Goal: Task Accomplishment & Management: Manage account settings

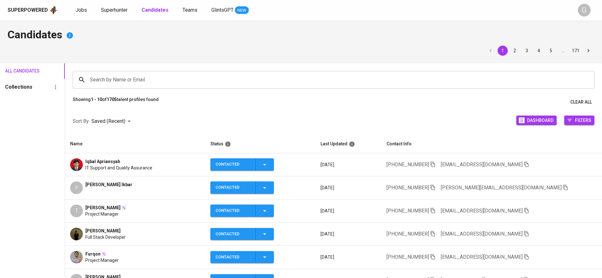
click at [168, 83] on input "Search by Name or Email" at bounding box center [334, 80] width 493 height 12
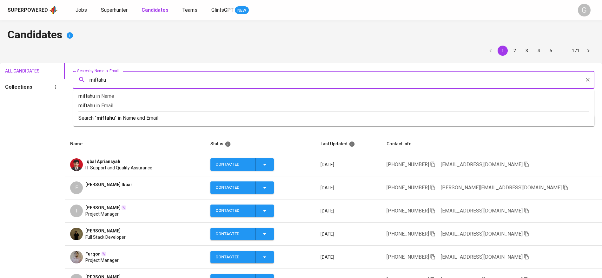
type input "miftahul"
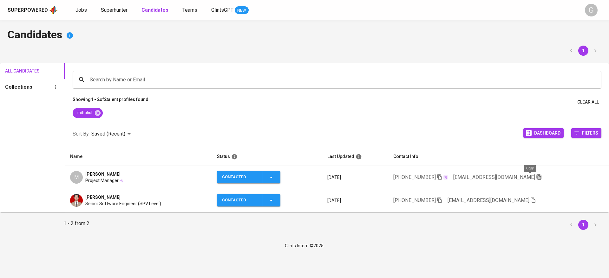
click at [536, 175] on icon "button" at bounding box center [539, 177] width 6 height 6
click at [99, 112] on icon at bounding box center [98, 113] width 6 height 6
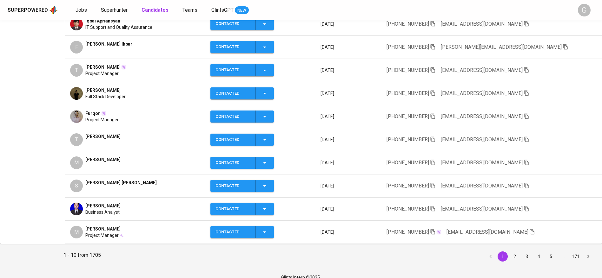
scroll to position [143, 0]
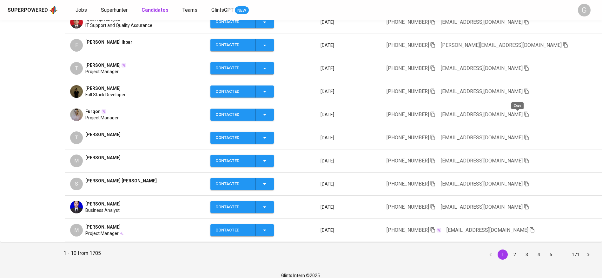
click at [524, 114] on icon "button" at bounding box center [526, 114] width 4 height 5
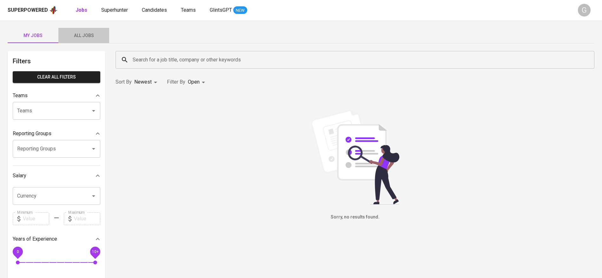
click at [81, 34] on span "All Jobs" at bounding box center [83, 36] width 43 height 8
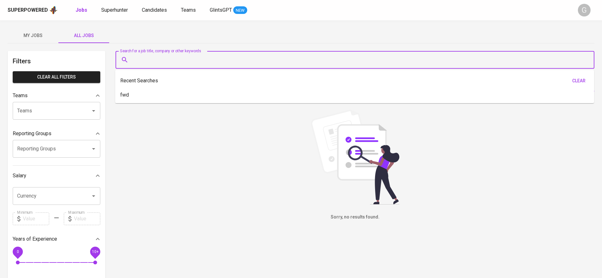
click at [174, 57] on input "Search for a job title, company or other keywords" at bounding box center [356, 60] width 451 height 12
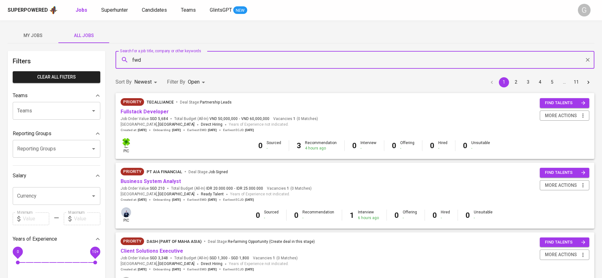
type input "fwd"
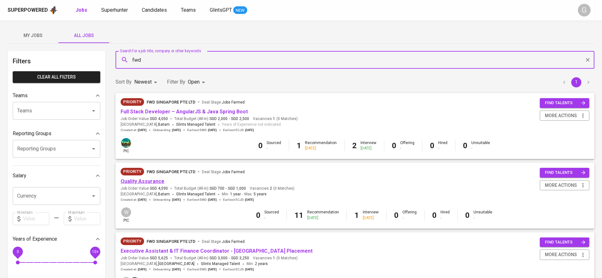
click at [146, 179] on link "Quality Assurance" at bounding box center [143, 182] width 44 height 6
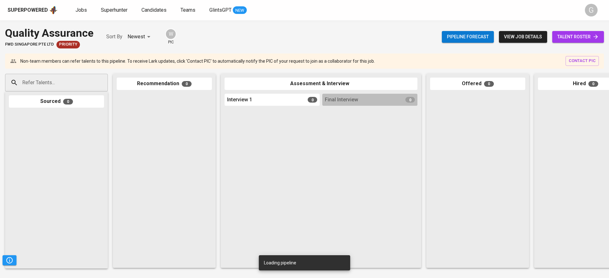
click at [603, 36] on link "talent roster" at bounding box center [578, 37] width 52 height 12
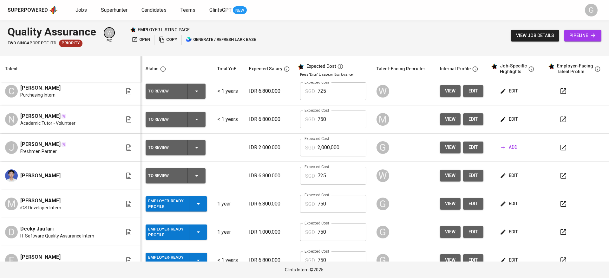
scroll to position [48, 0]
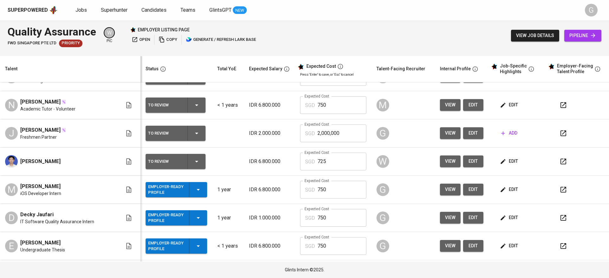
click at [469, 132] on span "edit" at bounding box center [473, 133] width 10 height 8
click at [337, 134] on input "2,000,000" at bounding box center [341, 134] width 49 height 18
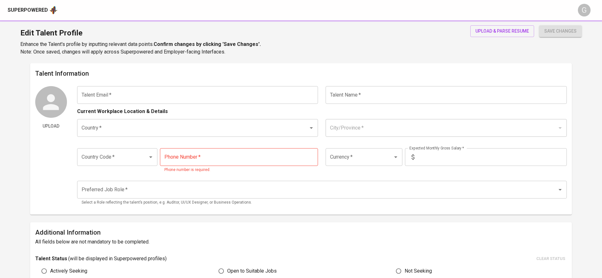
type input "juswaldinur@gmail.com"
type input "Juswaldi Nur"
type input "Indonesia"
type input "Jakarta Barat, DKI Jakarta"
type input "+62"
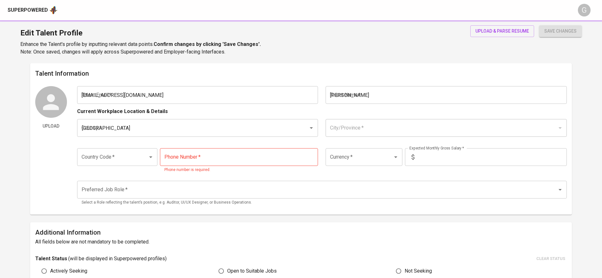
type input "821-2998-3213"
type input "IDR"
radio input "true"
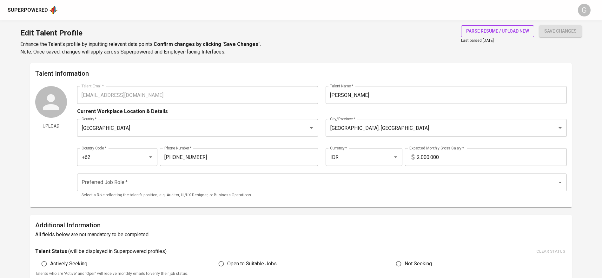
click at [518, 30] on span "parse resume / upload new" at bounding box center [497, 31] width 63 height 8
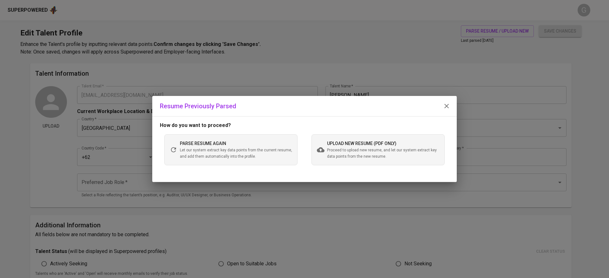
click at [393, 155] on span "Proceed to upload new resume, and let our system extract key data points from t…" at bounding box center [383, 153] width 112 height 13
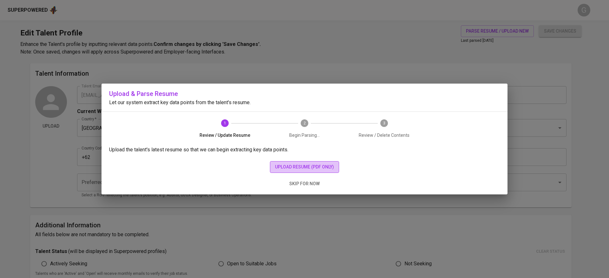
click at [307, 166] on span "upload resume (pdf only)" at bounding box center [304, 167] width 59 height 8
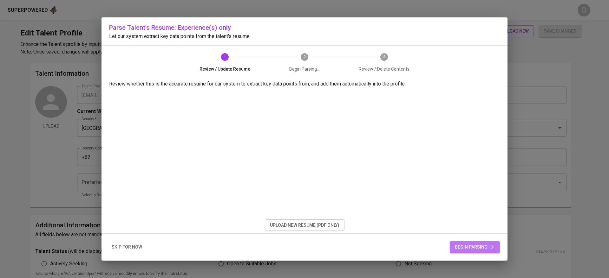
click at [465, 244] on span "begin parsing" at bounding box center [475, 248] width 40 height 8
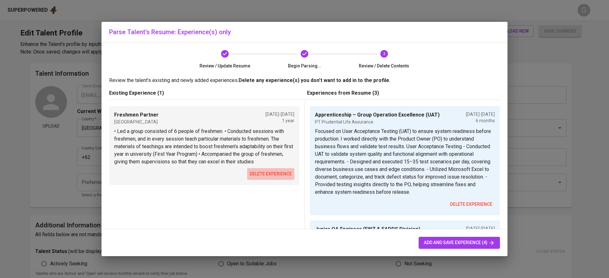
click at [268, 175] on span "delete experience" at bounding box center [271, 174] width 42 height 8
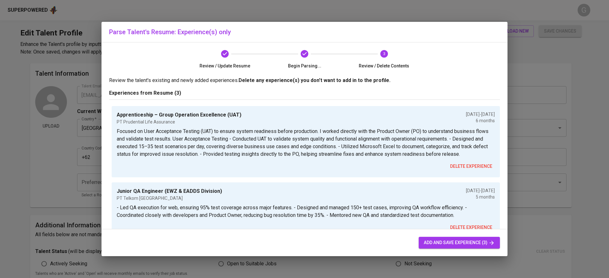
click at [462, 243] on span "add and save experience (3)" at bounding box center [459, 243] width 71 height 8
type input "Apprenticeship – Group Operation Excellence (UAT)"
type input "PT Prudential Life Assurance"
type input "03/01/2025"
type input "09/01/2025"
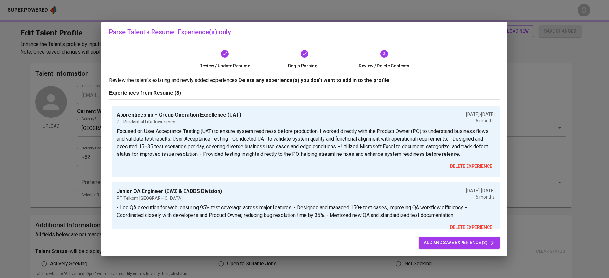
type textarea "Focused on User Acceptance Testing (UAT) to ensure system readiness before prod…"
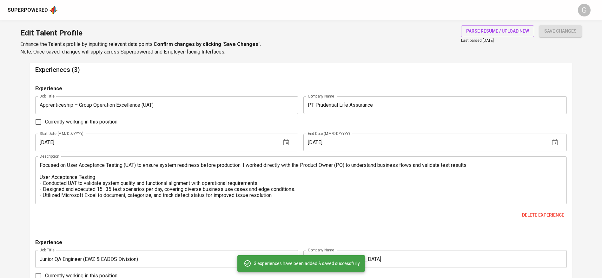
scroll to position [584, 0]
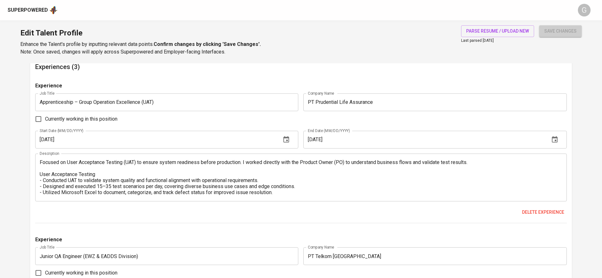
click at [556, 33] on span "save changes" at bounding box center [560, 31] width 32 height 8
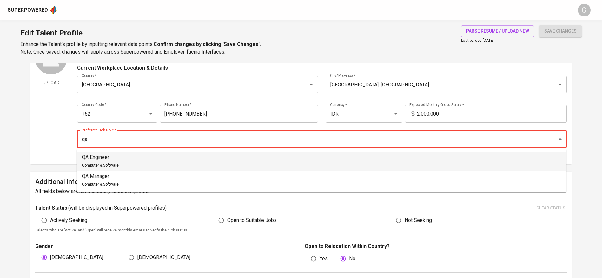
click at [186, 154] on li "QA Engineer Computer & Software" at bounding box center [321, 161] width 489 height 19
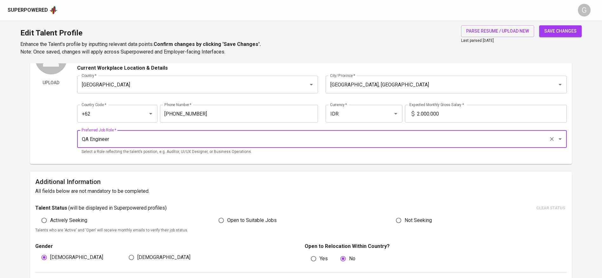
type input "QA Engineer"
click at [428, 117] on input "2.000.000" at bounding box center [492, 114] width 150 height 18
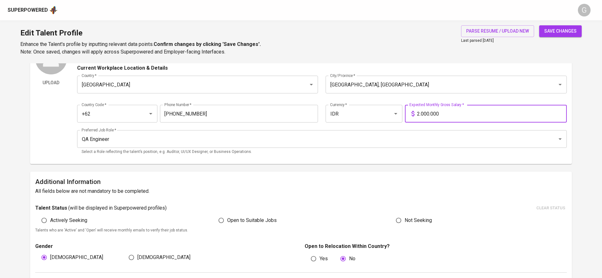
click at [428, 117] on input "2.000.000" at bounding box center [492, 114] width 150 height 18
type input "6.800.000"
click at [539, 25] on button "save changes" at bounding box center [560, 31] width 42 height 12
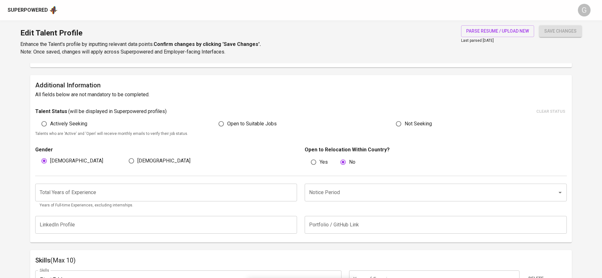
scroll to position [238, 0]
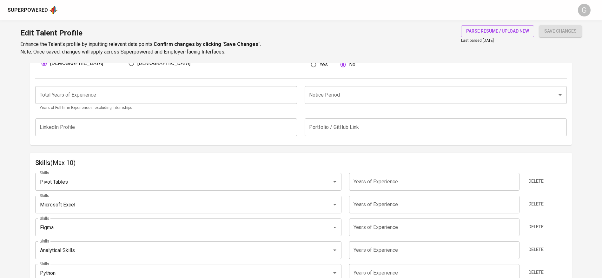
click at [138, 93] on input "number" at bounding box center [166, 95] width 262 height 18
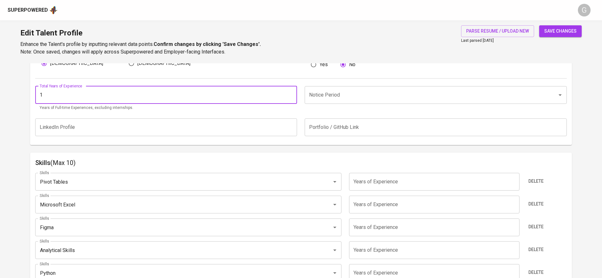
type input "1"
click at [346, 109] on div "Notice Period Notice Period" at bounding box center [434, 98] width 266 height 25
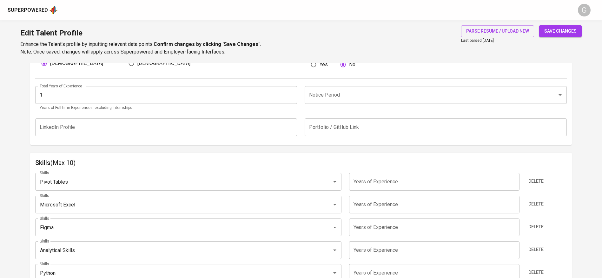
click at [347, 102] on div "Notice Period" at bounding box center [435, 95] width 262 height 18
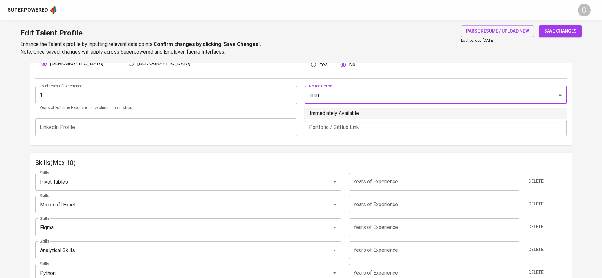
click at [362, 113] on li "Immediately Available" at bounding box center [435, 113] width 262 height 11
type input "Immediately Available"
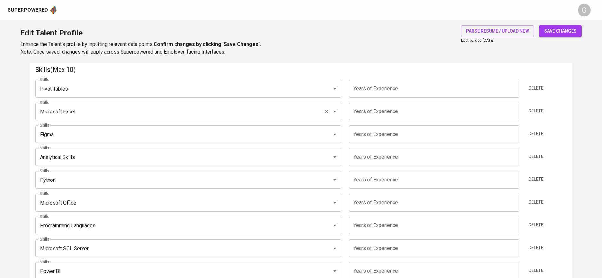
scroll to position [333, 0]
click at [542, 85] on span "Delete" at bounding box center [535, 86] width 15 height 8
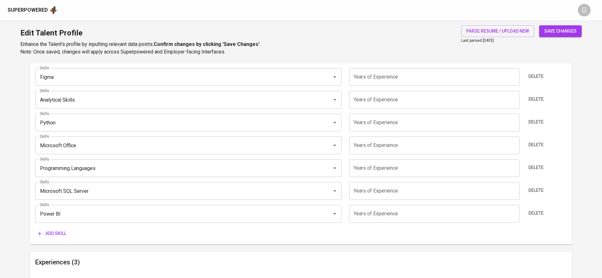
scroll to position [381, 0]
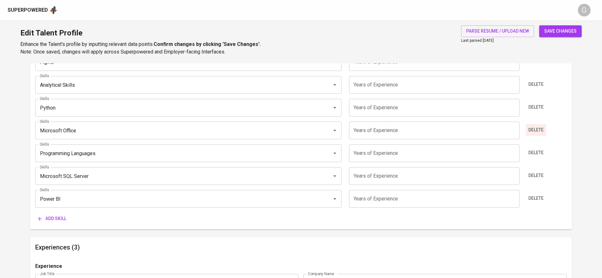
click at [537, 128] on span "Delete" at bounding box center [535, 130] width 15 height 8
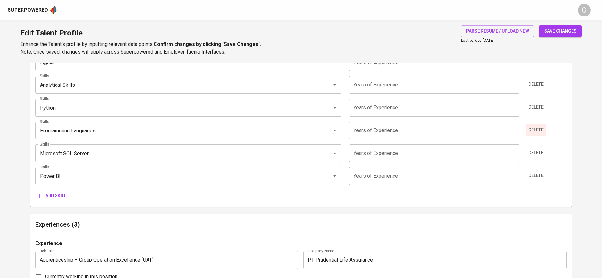
click at [537, 131] on span "Delete" at bounding box center [535, 130] width 15 height 8
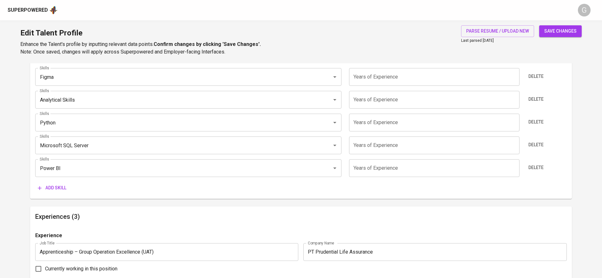
scroll to position [476, 0]
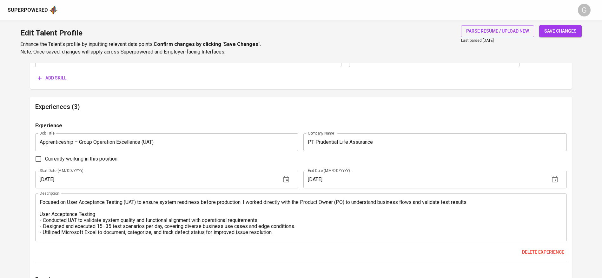
click at [56, 77] on span "Add skill" at bounding box center [52, 78] width 29 height 8
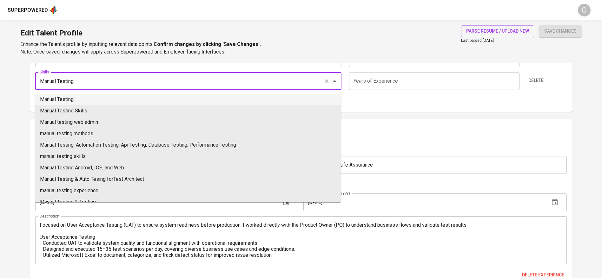
click at [49, 103] on li "Manual Testing" at bounding box center [188, 99] width 306 height 11
type input "Manual Testing"
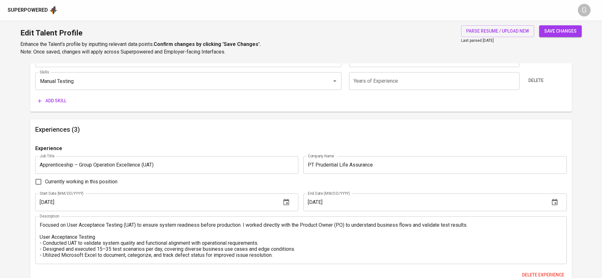
click at [50, 104] on span "Add skill" at bounding box center [52, 101] width 29 height 8
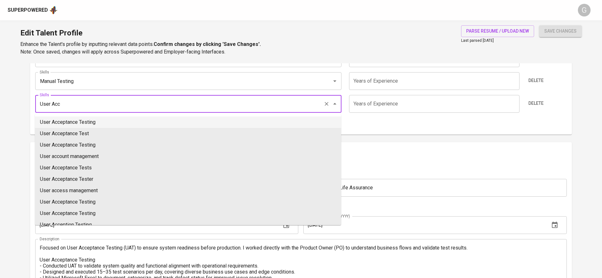
click at [85, 124] on li "User Acceptance Testing" at bounding box center [188, 122] width 306 height 11
type input "User Acceptance Testing"
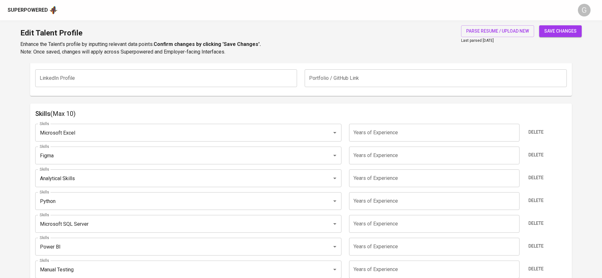
scroll to position [285, 0]
click at [374, 134] on input "number" at bounding box center [434, 135] width 170 height 18
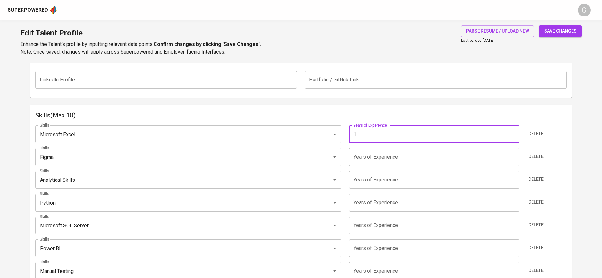
type input "1"
click at [370, 164] on input "number" at bounding box center [434, 157] width 170 height 18
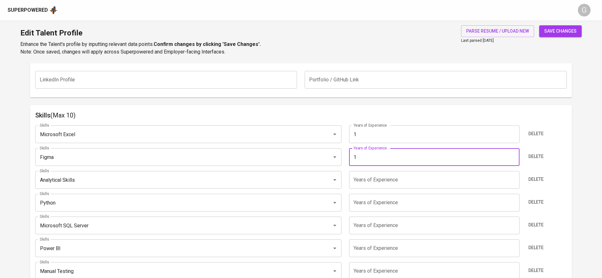
type input "1"
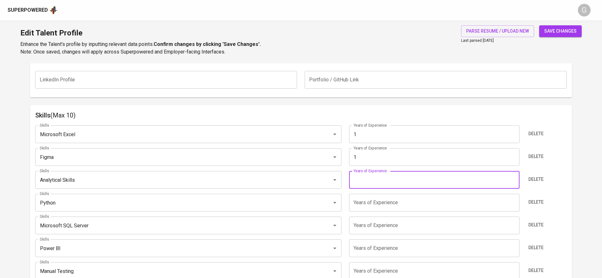
drag, startPoint x: 368, startPoint y: 181, endPoint x: 368, endPoint y: 195, distance: 14.3
click at [368, 182] on input "number" at bounding box center [434, 180] width 170 height 18
type input "1"
click at [368, 211] on input "number" at bounding box center [434, 203] width 170 height 18
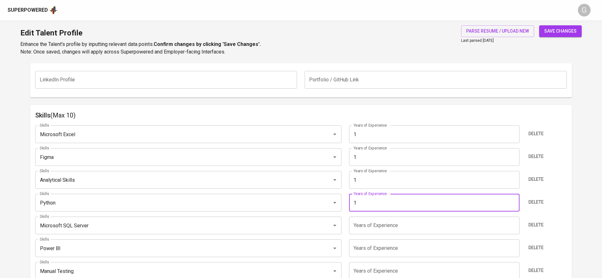
type input "1"
click at [367, 228] on input "number" at bounding box center [434, 226] width 170 height 18
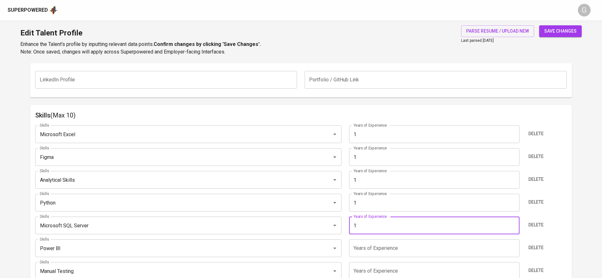
type input "1"
click at [365, 249] on input "number" at bounding box center [434, 249] width 170 height 18
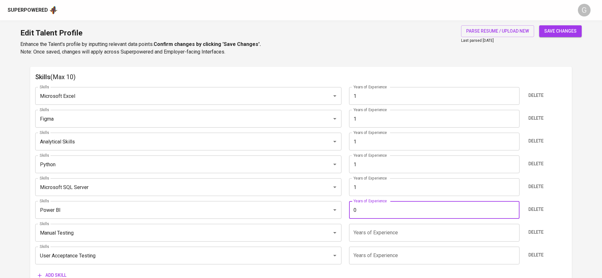
scroll to position [333, 0]
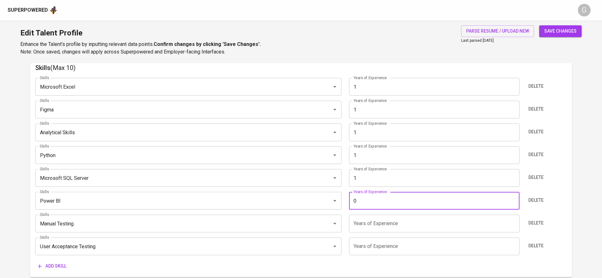
type input "0"
click at [371, 222] on input "number" at bounding box center [434, 224] width 170 height 18
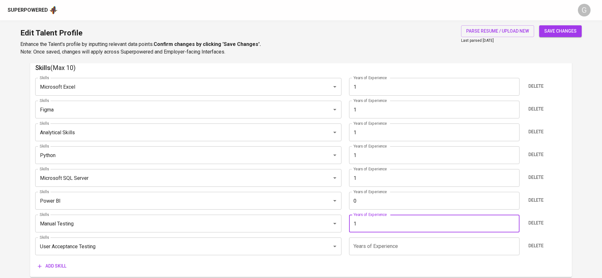
type input "1"
drag, startPoint x: 370, startPoint y: 249, endPoint x: 394, endPoint y: 234, distance: 28.3
click at [370, 249] on input "number" at bounding box center [434, 247] width 170 height 18
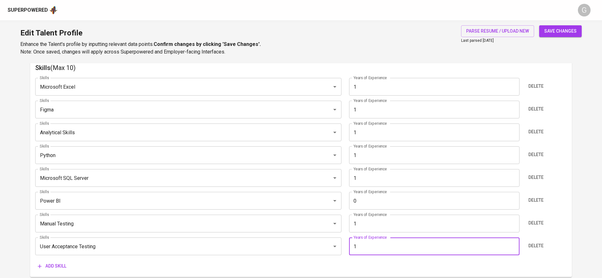
type input "1"
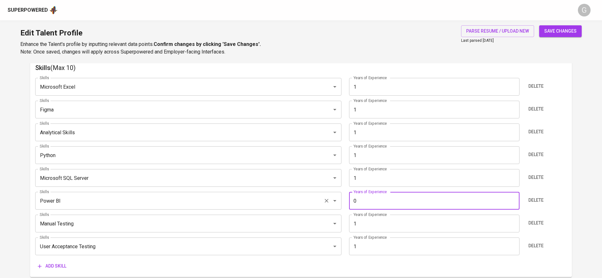
drag, startPoint x: 359, startPoint y: 198, endPoint x: 336, endPoint y: 203, distance: 24.4
click at [336, 203] on div "Skills Power BI Skills Years of Experience 0 Years of Experience Delete" at bounding box center [300, 201] width 531 height 18
type input "1"
click at [558, 31] on span "save changes" at bounding box center [560, 31] width 32 height 8
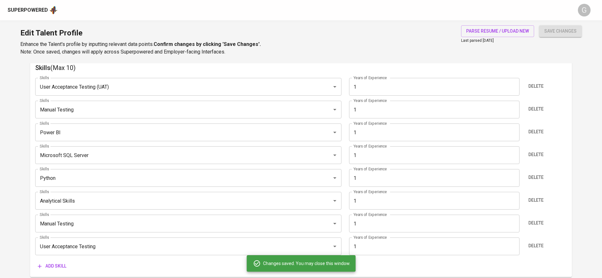
type input "User Acceptance Testing (UAT)"
type input "Manual Testing"
type input "Power BI"
type input "Microsoft SQL Server"
type input "Python"
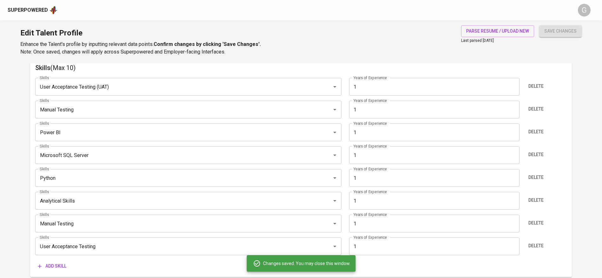
type input "Analytical Skills"
type input "Figma"
type input "Microsoft Excel"
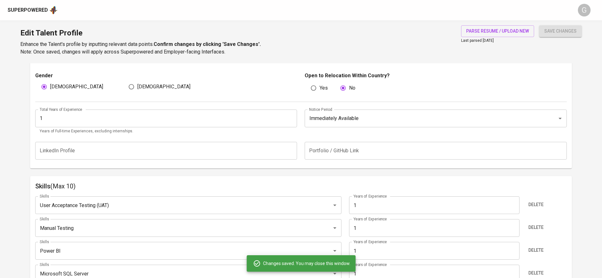
scroll to position [190, 0]
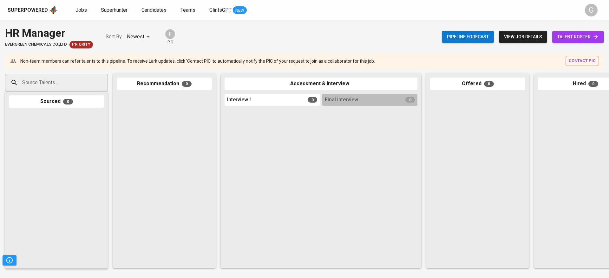
click at [158, 156] on div at bounding box center [164, 179] width 95 height 171
click at [138, 178] on div at bounding box center [164, 179] width 95 height 171
click at [121, 11] on span "Superhunter" at bounding box center [114, 10] width 27 height 6
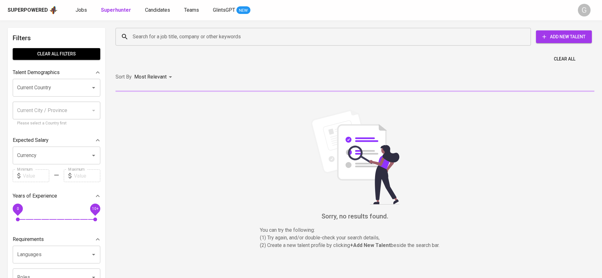
click at [176, 44] on div "Search for a job title, company or other keywords" at bounding box center [322, 37] width 415 height 18
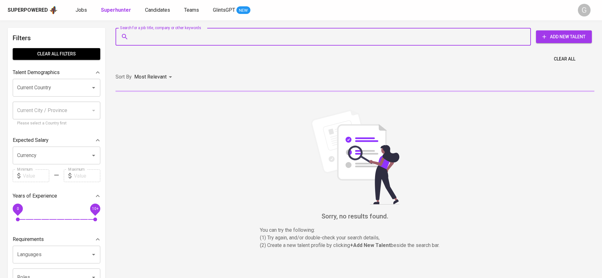
paste input "[EMAIL_ADDRESS][DOMAIN_NAME]"
type input "[EMAIL_ADDRESS][DOMAIN_NAME]"
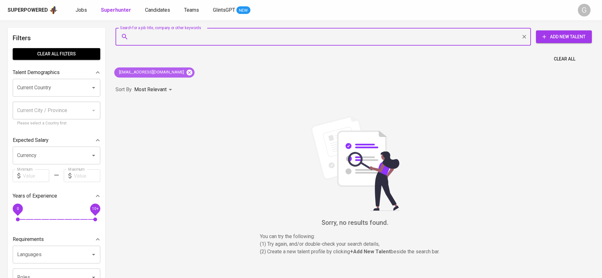
click at [186, 74] on icon at bounding box center [189, 72] width 6 height 6
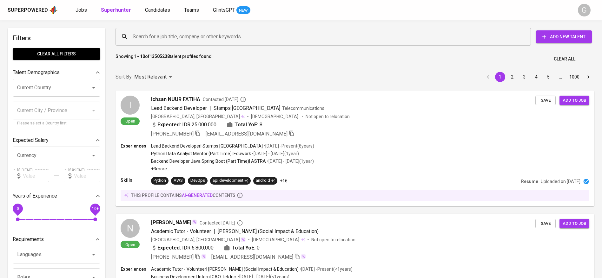
click at [149, 40] on input "Search for a job title, company or other keywords" at bounding box center [324, 37] width 387 height 12
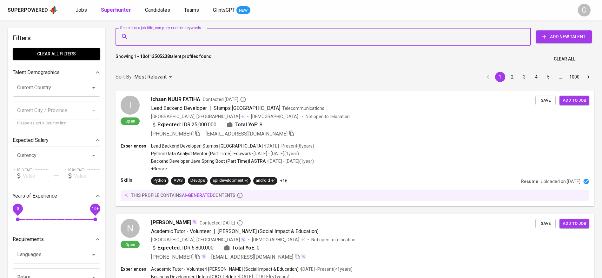
paste input "Bertonc06@gmail.com"
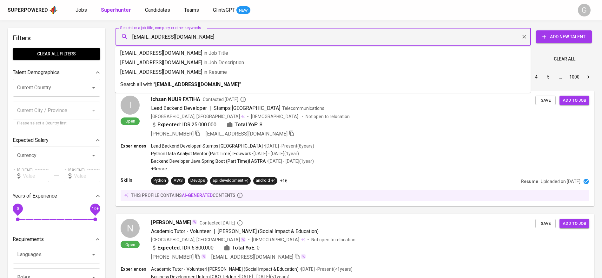
type input "Bertonc06@gmail.com"
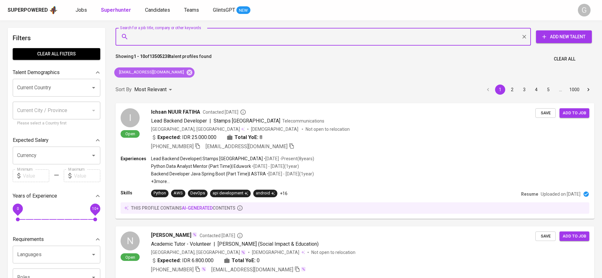
click at [186, 73] on icon at bounding box center [189, 72] width 6 height 6
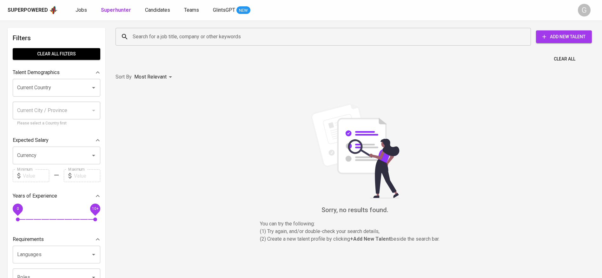
click at [247, 41] on input "Search for a job title, company or other keywords" at bounding box center [324, 37] width 387 height 12
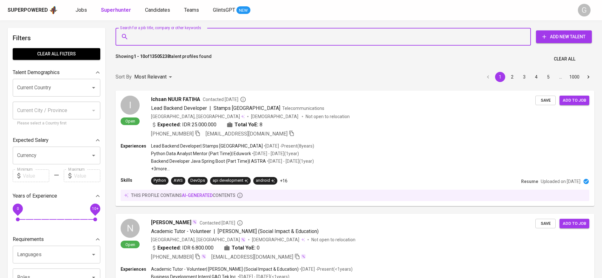
click at [204, 38] on input "Search for a job title, company or other keywords" at bounding box center [324, 37] width 387 height 12
paste input "Bertonc06@gmail.com"
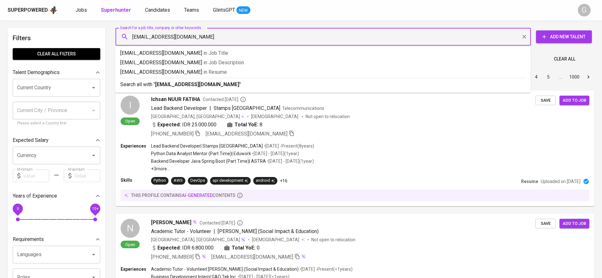
type input "bertonc06@gmail.com"
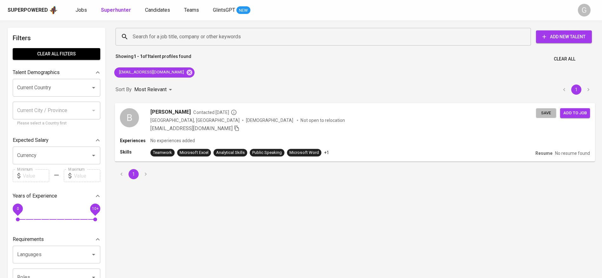
click at [546, 115] on span "Save" at bounding box center [546, 112] width 14 height 7
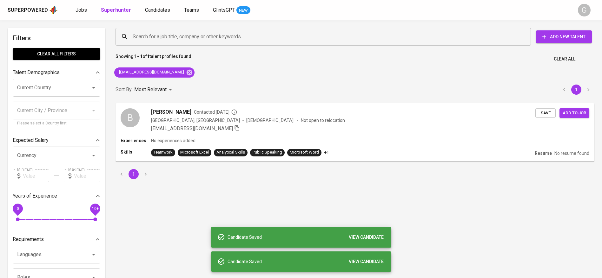
click at [153, 16] on div "Superpowered Jobs Superhunter Candidates Teams GlintsGPT NEW G" at bounding box center [301, 10] width 602 height 20
click at [167, 10] on link "Candidates" at bounding box center [158, 10] width 26 height 8
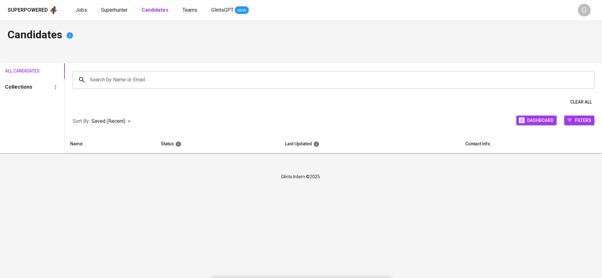
click at [167, 10] on link "Candidates" at bounding box center [155, 10] width 28 height 8
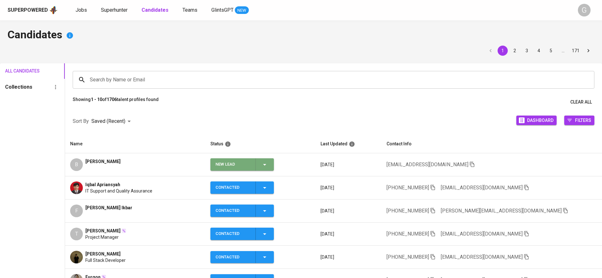
click at [268, 164] on span "New Lead" at bounding box center [242, 165] width 58 height 12
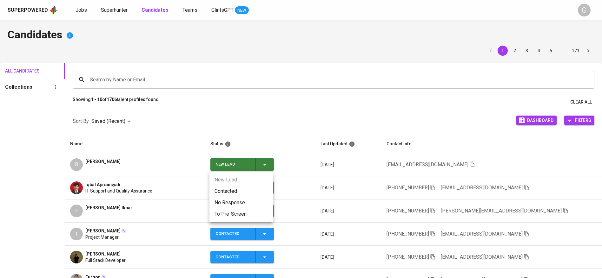
click at [228, 190] on li "Contacted" at bounding box center [240, 191] width 63 height 11
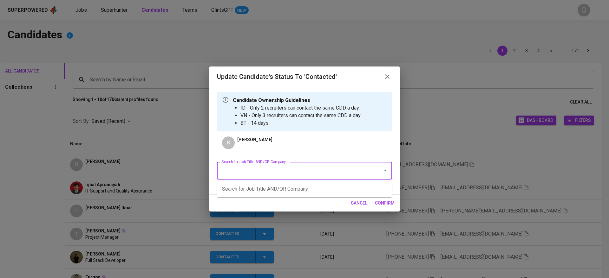
click at [301, 165] on input "Search for Job Title AND/OR Company" at bounding box center [296, 171] width 152 height 12
type input "f"
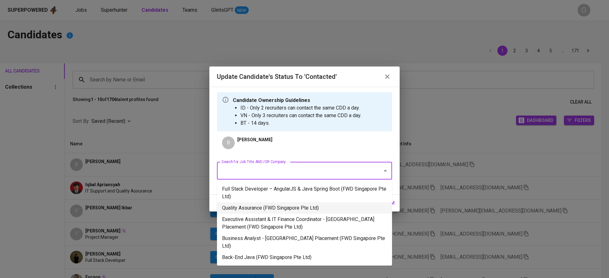
click at [255, 211] on li "Quality Assurance (FWD Singapore Pte Ltd)" at bounding box center [304, 208] width 175 height 11
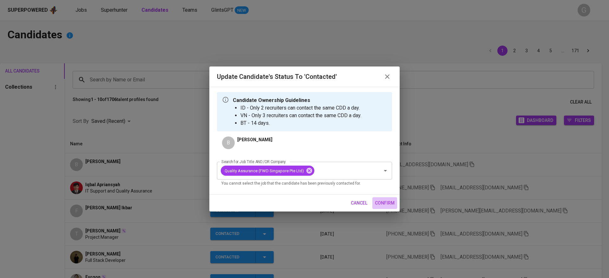
click at [380, 201] on span "confirm" at bounding box center [385, 203] width 20 height 8
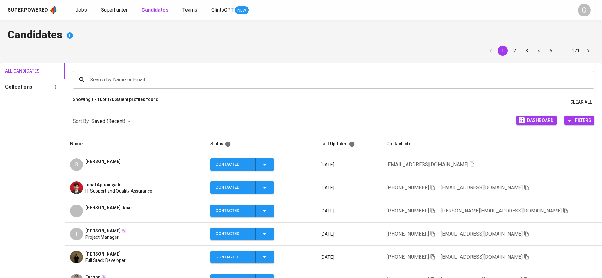
click at [42, 136] on div "All Candidates Collections" at bounding box center [32, 224] width 65 height 322
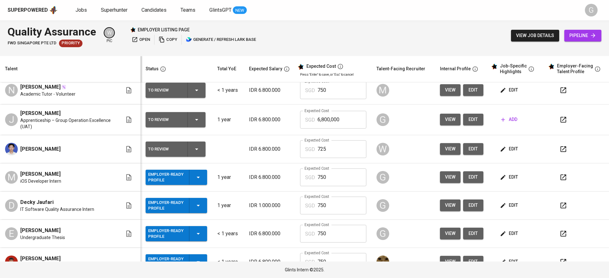
scroll to position [48, 0]
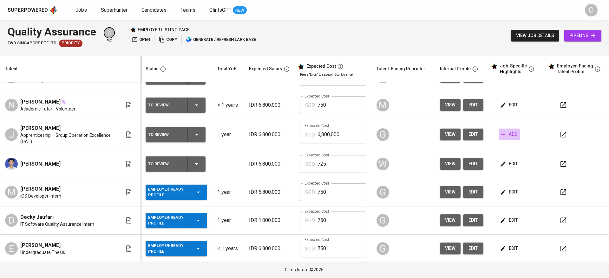
click at [505, 135] on span "add" at bounding box center [509, 135] width 16 height 8
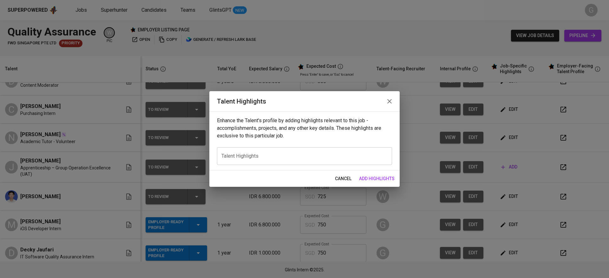
scroll to position [0, 0]
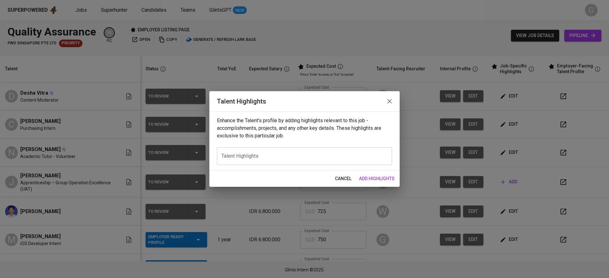
click at [288, 149] on div "x Talent Highlights" at bounding box center [304, 156] width 175 height 18
paste textarea "Juswaldi Nur is a fresh graduate in Information Systems from BINUS University w…"
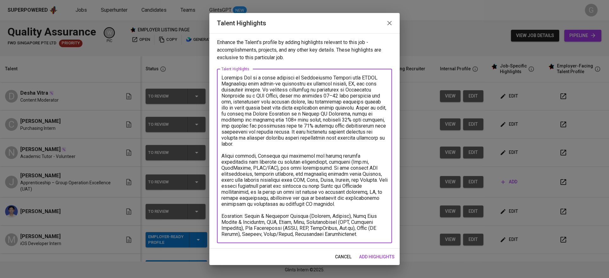
drag, startPoint x: 243, startPoint y: 78, endPoint x: 252, endPoint y: 79, distance: 8.9
click at [252, 79] on textarea at bounding box center [304, 156] width 166 height 163
click at [266, 93] on textarea at bounding box center [304, 156] width 166 height 163
click at [267, 92] on textarea at bounding box center [304, 156] width 166 height 163
click at [334, 96] on textarea at bounding box center [304, 156] width 166 height 163
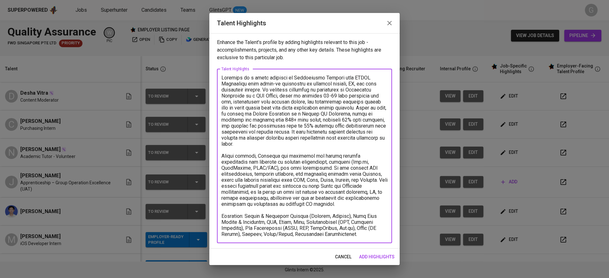
click at [362, 108] on textarea at bounding box center [304, 156] width 166 height 163
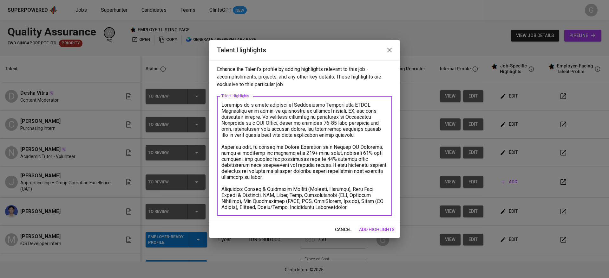
drag, startPoint x: 363, startPoint y: 210, endPoint x: 289, endPoint y: 209, distance: 73.9
click at [289, 209] on textarea at bounding box center [304, 156] width 166 height 108
type textarea "[PERSON_NAME] is a fresh graduate in Information Systems from [GEOGRAPHIC_DATA]…"
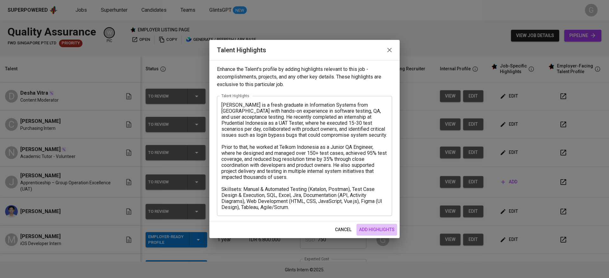
click at [376, 229] on span "add highlights" at bounding box center [377, 230] width 36 height 8
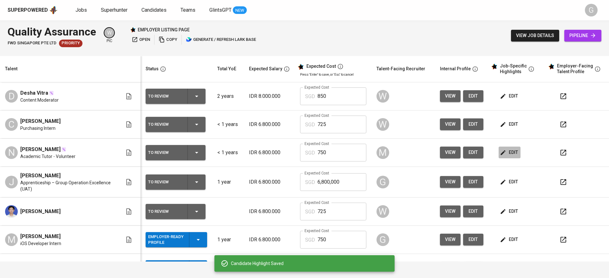
click at [502, 152] on span "edit" at bounding box center [509, 153] width 17 height 8
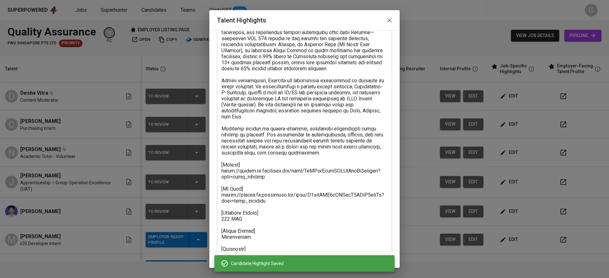
scroll to position [151, 0]
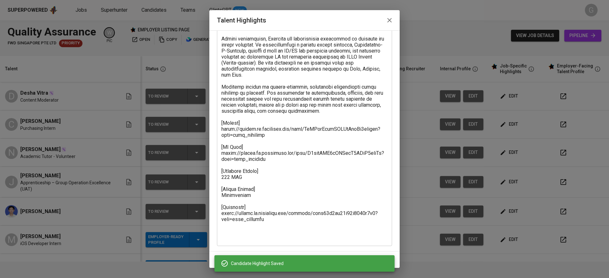
drag, startPoint x: 221, startPoint y: 131, endPoint x: 254, endPoint y: 171, distance: 51.8
click at [254, 171] on div "x Talent Highlights" at bounding box center [304, 80] width 175 height 331
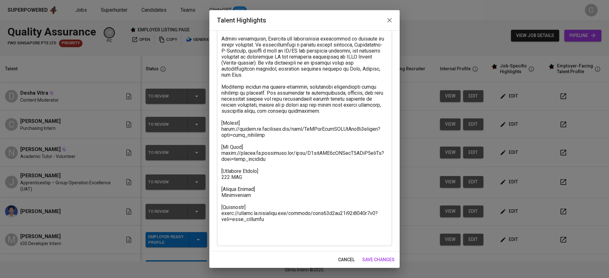
drag, startPoint x: 221, startPoint y: 130, endPoint x: 251, endPoint y: 155, distance: 38.9
click at [251, 155] on div "x Talent Highlights" at bounding box center [304, 80] width 175 height 331
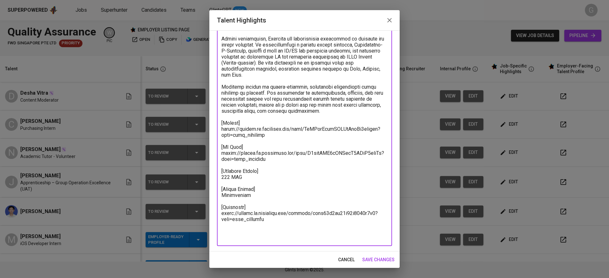
click at [247, 159] on textarea at bounding box center [304, 80] width 166 height 319
drag, startPoint x: 222, startPoint y: 130, endPoint x: 269, endPoint y: 216, distance: 98.5
click at [269, 216] on textarea at bounding box center [304, 80] width 166 height 319
click at [351, 258] on span "cancel" at bounding box center [346, 260] width 16 height 8
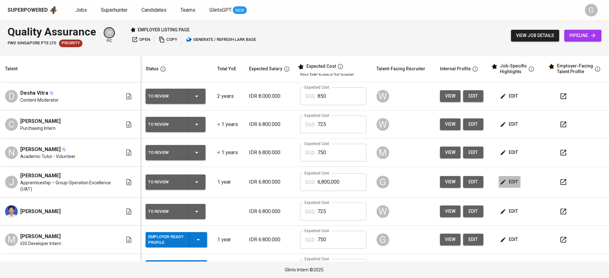
click at [505, 179] on span "edit" at bounding box center [509, 182] width 17 height 8
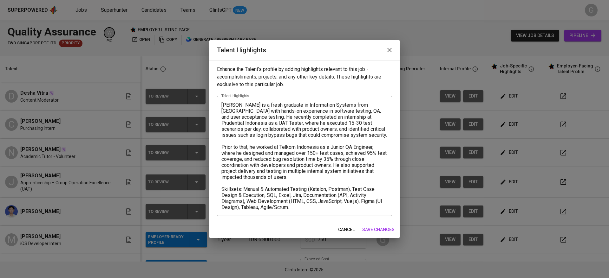
click at [297, 208] on textarea "[PERSON_NAME] is a fresh graduate in Information Systems from [GEOGRAPHIC_DATA]…" at bounding box center [304, 156] width 166 height 108
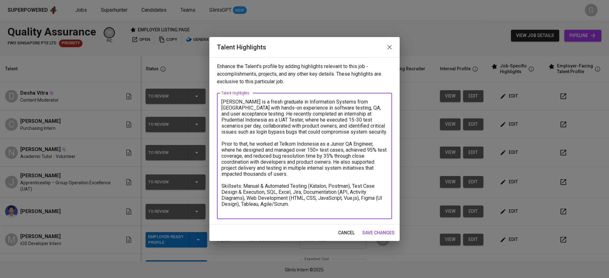
paste textarea "[Resume] [URL][DOMAIN_NAME] [EF Test] [URL][DOMAIN_NAME] [Expected Salary] 750 …"
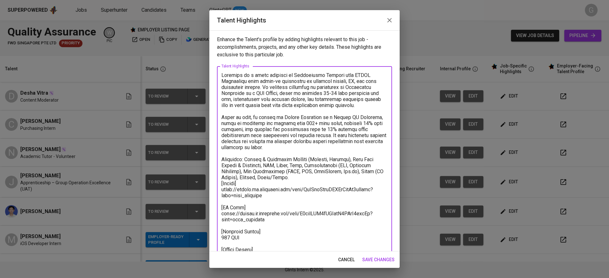
scroll to position [20, 0]
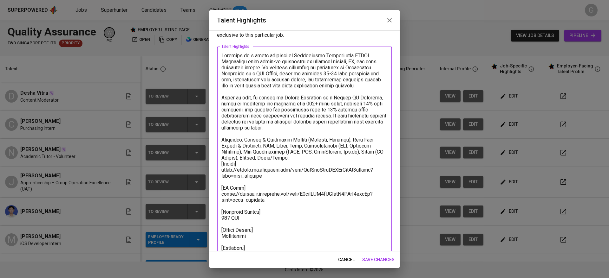
click at [222, 165] on textarea at bounding box center [304, 152] width 166 height 199
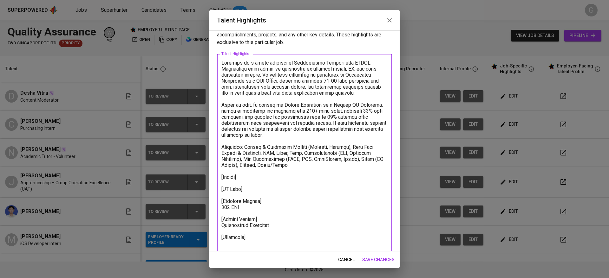
scroll to position [18, 0]
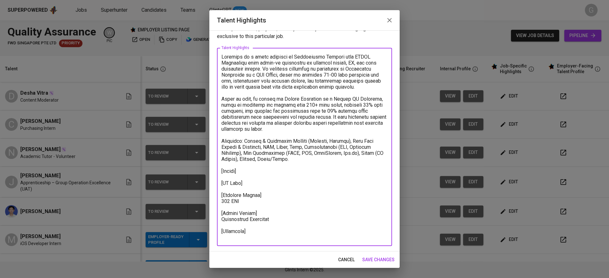
paste textarea "[URL][DOMAIN_NAME]"
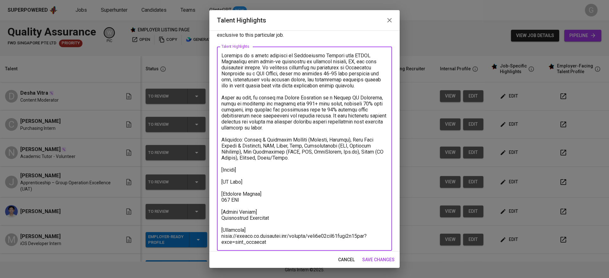
click at [263, 189] on textarea at bounding box center [304, 149] width 166 height 193
paste textarea "[URL][DOMAIN_NAME]"
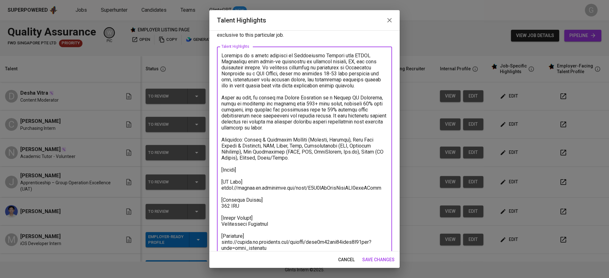
type textarea "[PERSON_NAME] is a fresh graduate in Information Systems from [GEOGRAPHIC_DATA]…"
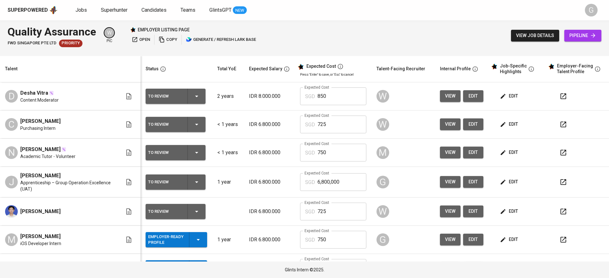
scroll to position [48, 0]
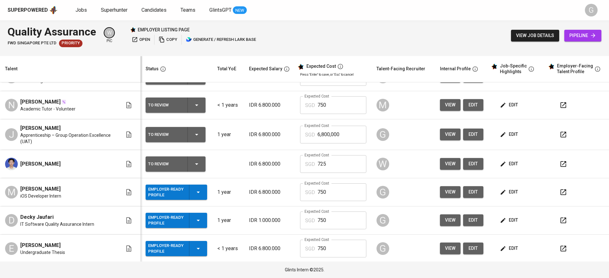
click at [501, 128] on td "edit" at bounding box center [516, 135] width 57 height 31
click at [504, 134] on span "edit" at bounding box center [509, 135] width 17 height 8
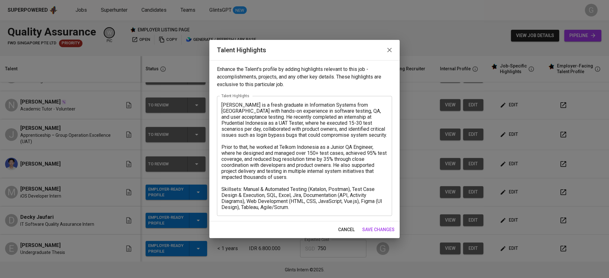
click at [347, 229] on span "cancel" at bounding box center [346, 230] width 16 height 8
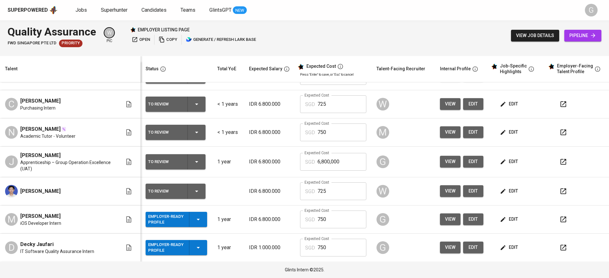
scroll to position [0, 0]
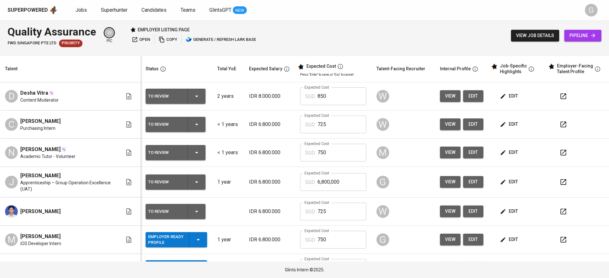
click at [506, 154] on span "edit" at bounding box center [509, 153] width 17 height 8
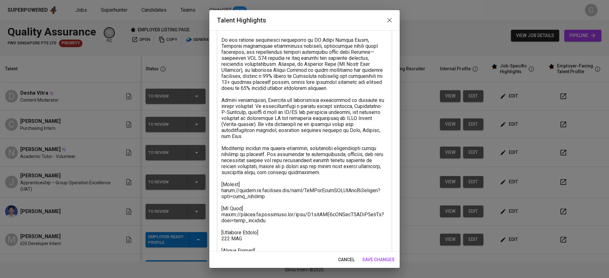
scroll to position [151, 0]
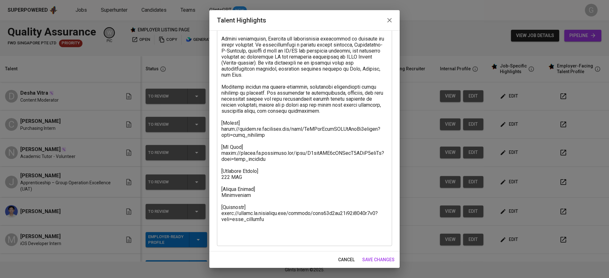
click at [348, 259] on span "cancel" at bounding box center [346, 260] width 16 height 8
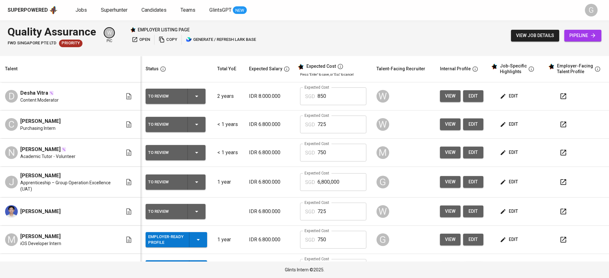
click at [502, 188] on button "edit" at bounding box center [509, 182] width 22 height 12
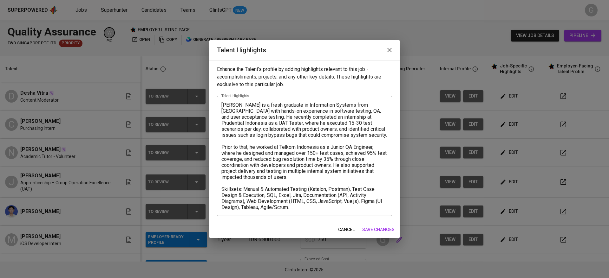
drag, startPoint x: 337, startPoint y: 225, endPoint x: 387, endPoint y: 233, distance: 50.1
click at [338, 225] on button "cancel" at bounding box center [347, 230] width 22 height 12
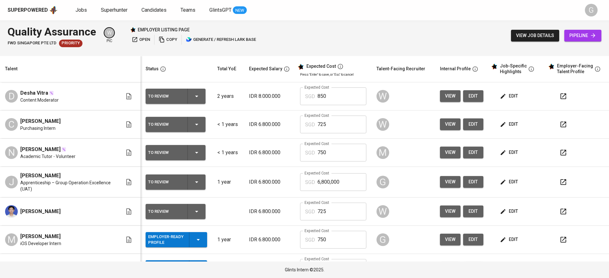
click at [502, 213] on span "edit" at bounding box center [509, 212] width 17 height 8
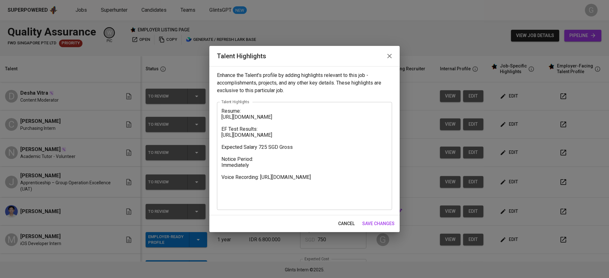
click at [343, 221] on span "cancel" at bounding box center [346, 224] width 16 height 8
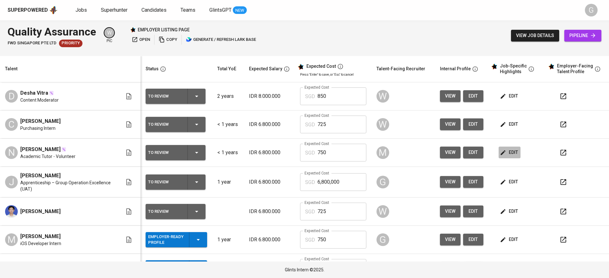
click at [501, 149] on span "edit" at bounding box center [509, 153] width 17 height 8
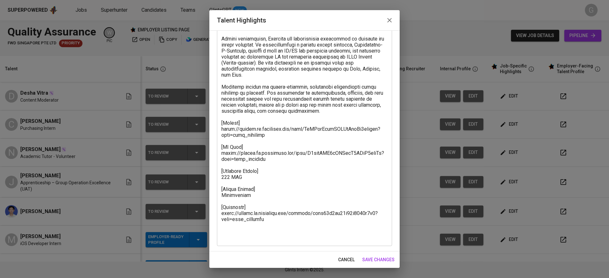
click at [351, 261] on span "cancel" at bounding box center [346, 260] width 16 height 8
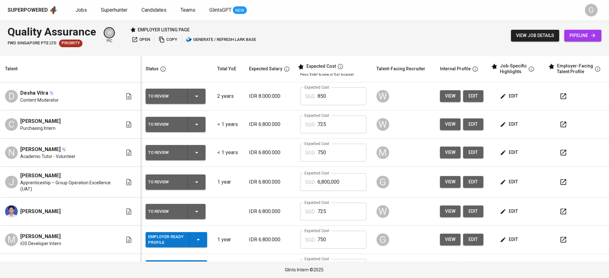
click at [500, 155] on icon "button" at bounding box center [503, 153] width 6 height 6
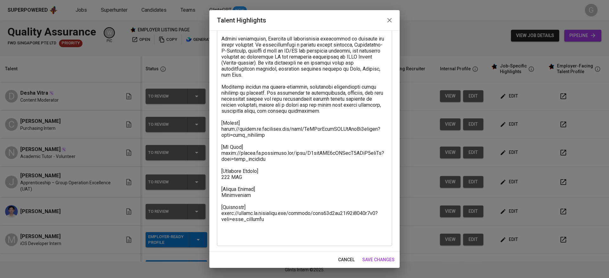
click at [341, 262] on span "cancel" at bounding box center [346, 260] width 16 height 8
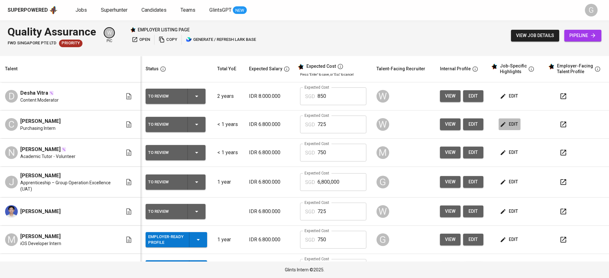
click at [505, 124] on span "edit" at bounding box center [509, 125] width 17 height 8
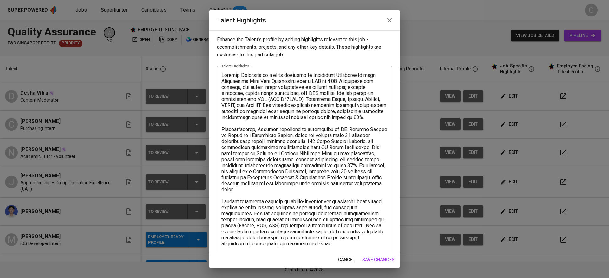
scroll to position [145, 0]
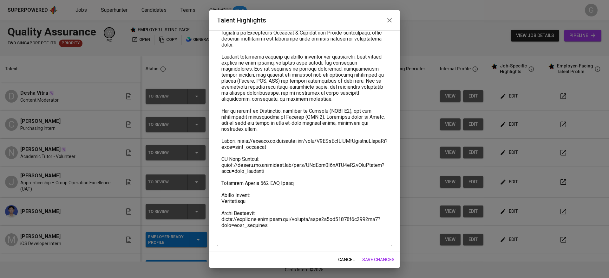
click at [345, 264] on button "cancel" at bounding box center [347, 260] width 22 height 12
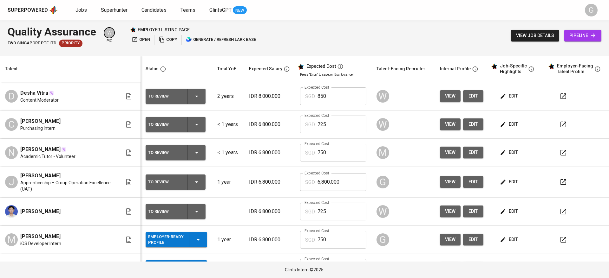
click at [502, 95] on span "edit" at bounding box center [509, 96] width 17 height 8
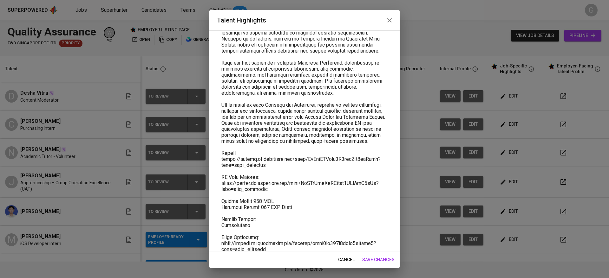
scroll to position [205, 0]
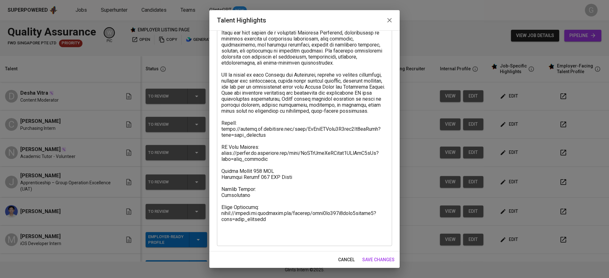
click at [349, 255] on button "cancel" at bounding box center [347, 260] width 22 height 12
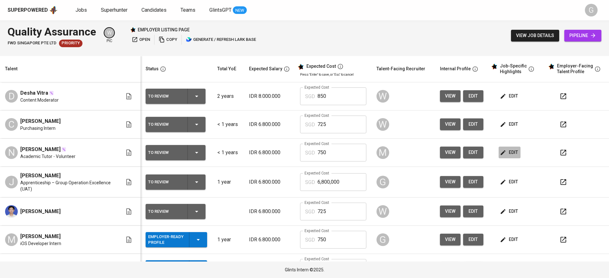
click at [508, 152] on span "edit" at bounding box center [509, 153] width 17 height 8
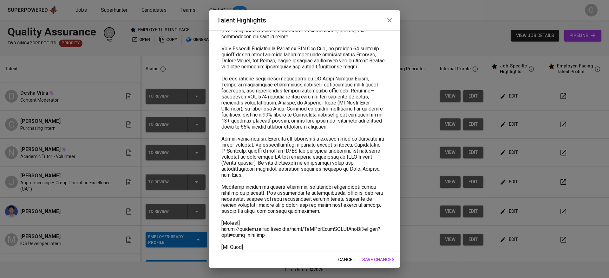
scroll to position [95, 0]
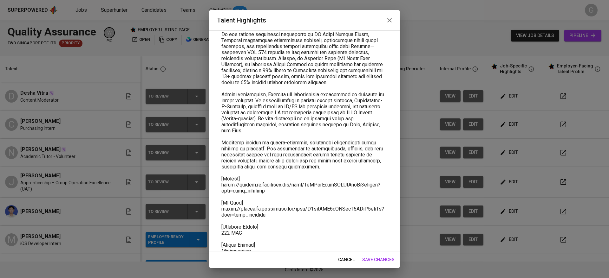
click at [340, 262] on span "cancel" at bounding box center [346, 260] width 16 height 8
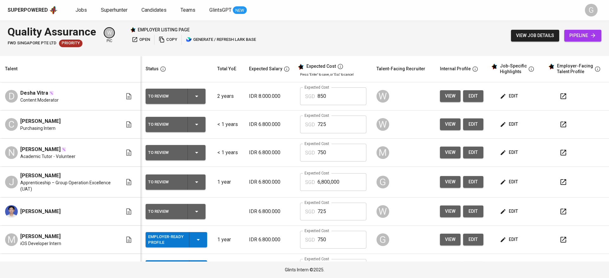
click at [505, 180] on span "edit" at bounding box center [509, 182] width 17 height 8
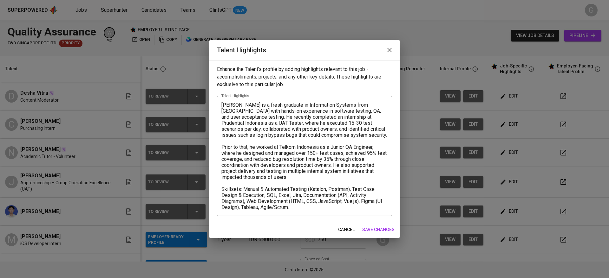
click at [345, 228] on span "cancel" at bounding box center [346, 230] width 16 height 8
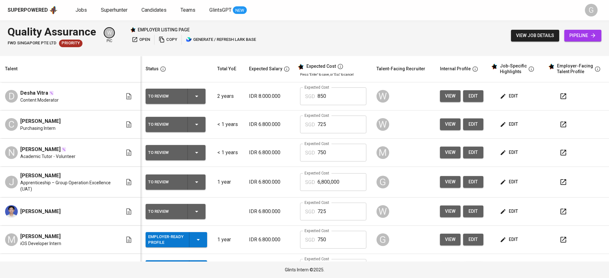
click at [507, 212] on span "edit" at bounding box center [509, 212] width 17 height 8
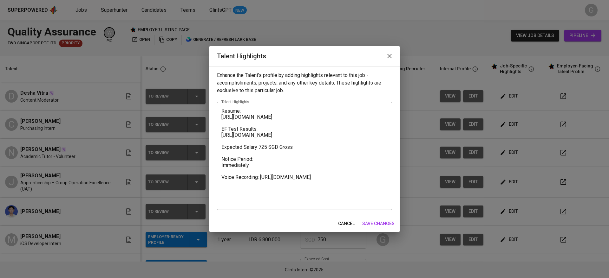
click at [337, 219] on button "cancel" at bounding box center [347, 224] width 22 height 12
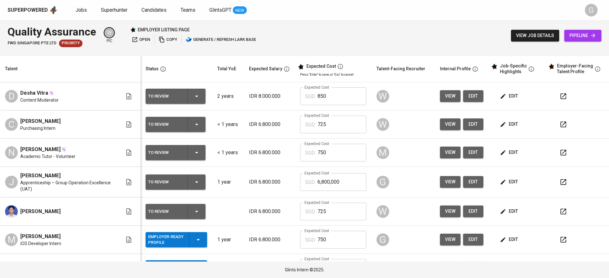
click at [501, 148] on button "edit" at bounding box center [509, 153] width 22 height 12
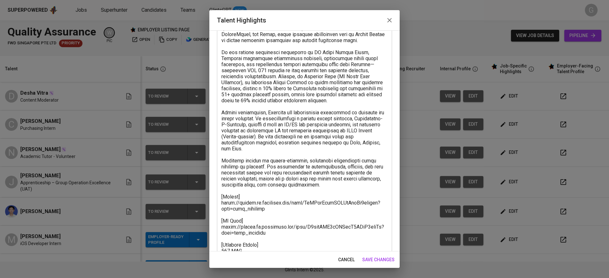
scroll to position [143, 0]
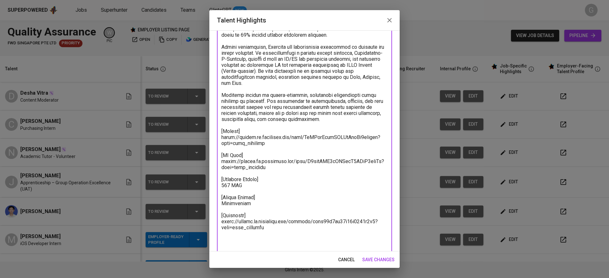
drag, startPoint x: 222, startPoint y: 136, endPoint x: 259, endPoint y: 223, distance: 94.5
click at [259, 223] on textarea at bounding box center [304, 89] width 166 height 319
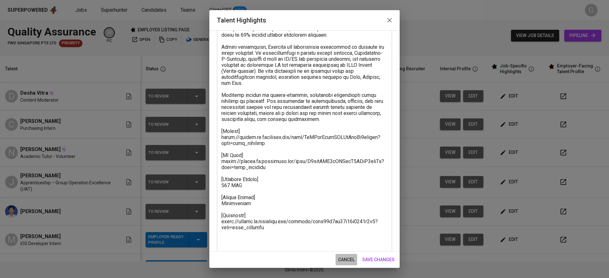
click at [351, 258] on span "cancel" at bounding box center [346, 260] width 16 height 8
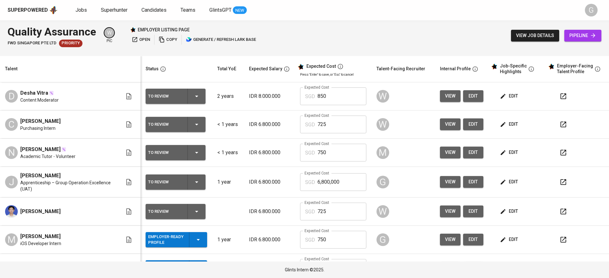
click at [502, 175] on td "edit" at bounding box center [516, 182] width 57 height 31
click at [504, 180] on span "edit" at bounding box center [509, 182] width 17 height 8
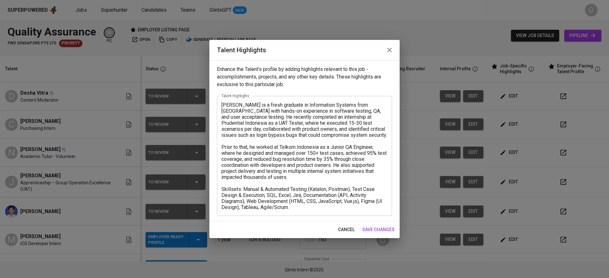
click at [310, 207] on textarea "[PERSON_NAME] is a fresh graduate in Information Systems from [GEOGRAPHIC_DATA]…" at bounding box center [304, 156] width 166 height 108
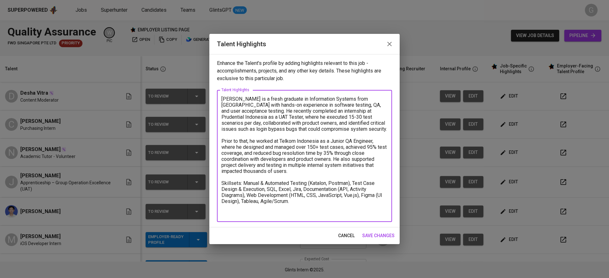
paste textarea "[Resume] [URL][DOMAIN_NAME] [EF Test] [URL][DOMAIN_NAME] [Expected Salary] 750 …"
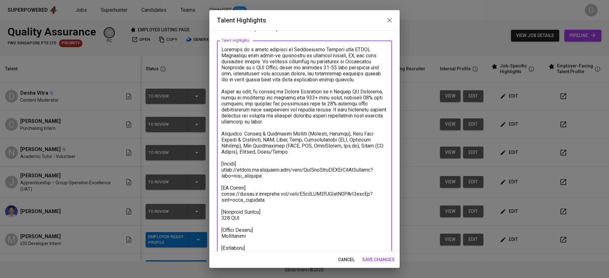
scroll to position [32, 0]
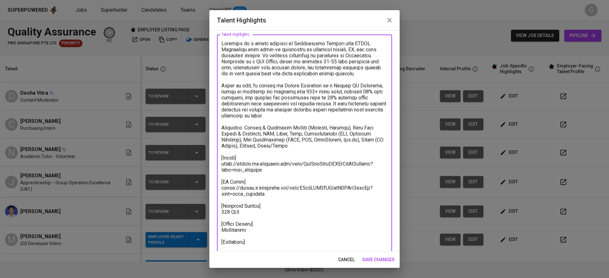
paste textarea "[URL][DOMAIN_NAME]"
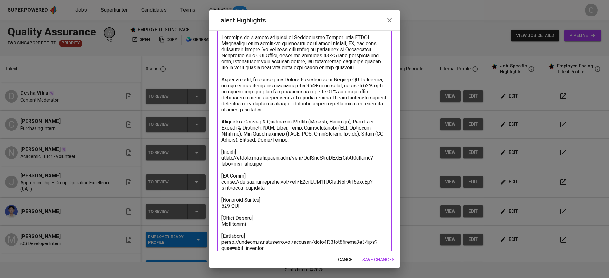
click at [264, 227] on textarea at bounding box center [304, 143] width 166 height 217
click at [264, 207] on textarea at bounding box center [304, 143] width 166 height 217
drag, startPoint x: 257, startPoint y: 190, endPoint x: 221, endPoint y: 185, distance: 36.0
click at [221, 185] on div "x Talent Highlights" at bounding box center [304, 143] width 175 height 229
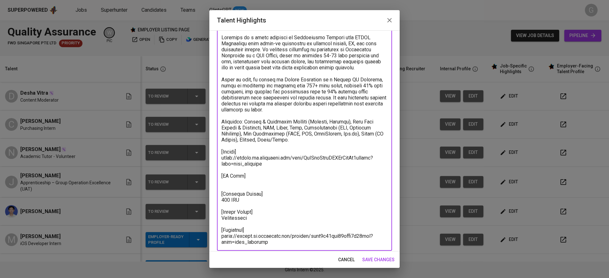
drag, startPoint x: 279, startPoint y: 167, endPoint x: 208, endPoint y: 158, distance: 71.2
click at [208, 158] on div "Talent Highlights Enhance the Talent's profile by adding highlights relevant to…" at bounding box center [304, 139] width 609 height 278
paste textarea "file/DPq2b5DPro32iZxcxCklQNXNged"
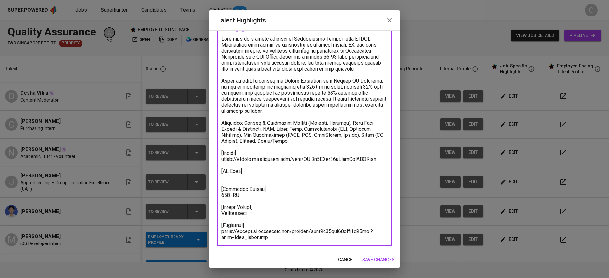
scroll to position [36, 0]
click at [263, 190] on textarea at bounding box center [304, 138] width 166 height 205
click at [252, 180] on textarea at bounding box center [304, 138] width 166 height 205
paste textarea "[URL][DOMAIN_NAME]"
type textarea "[PERSON_NAME] is a fresh graduate in Information Systems from [GEOGRAPHIC_DATA]…"
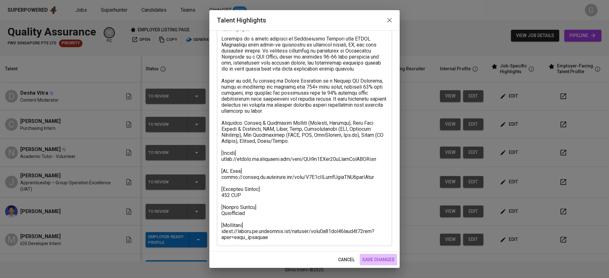
click at [387, 262] on span "save changes" at bounding box center [378, 260] width 32 height 8
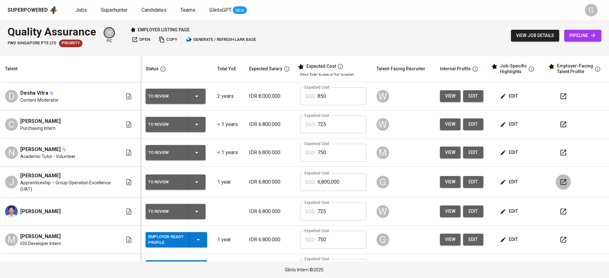
click at [559, 181] on icon "button" at bounding box center [563, 183] width 8 height 8
click at [322, 183] on input "6,800,000" at bounding box center [341, 182] width 49 height 18
type input "750"
